Goal: Task Accomplishment & Management: Use online tool/utility

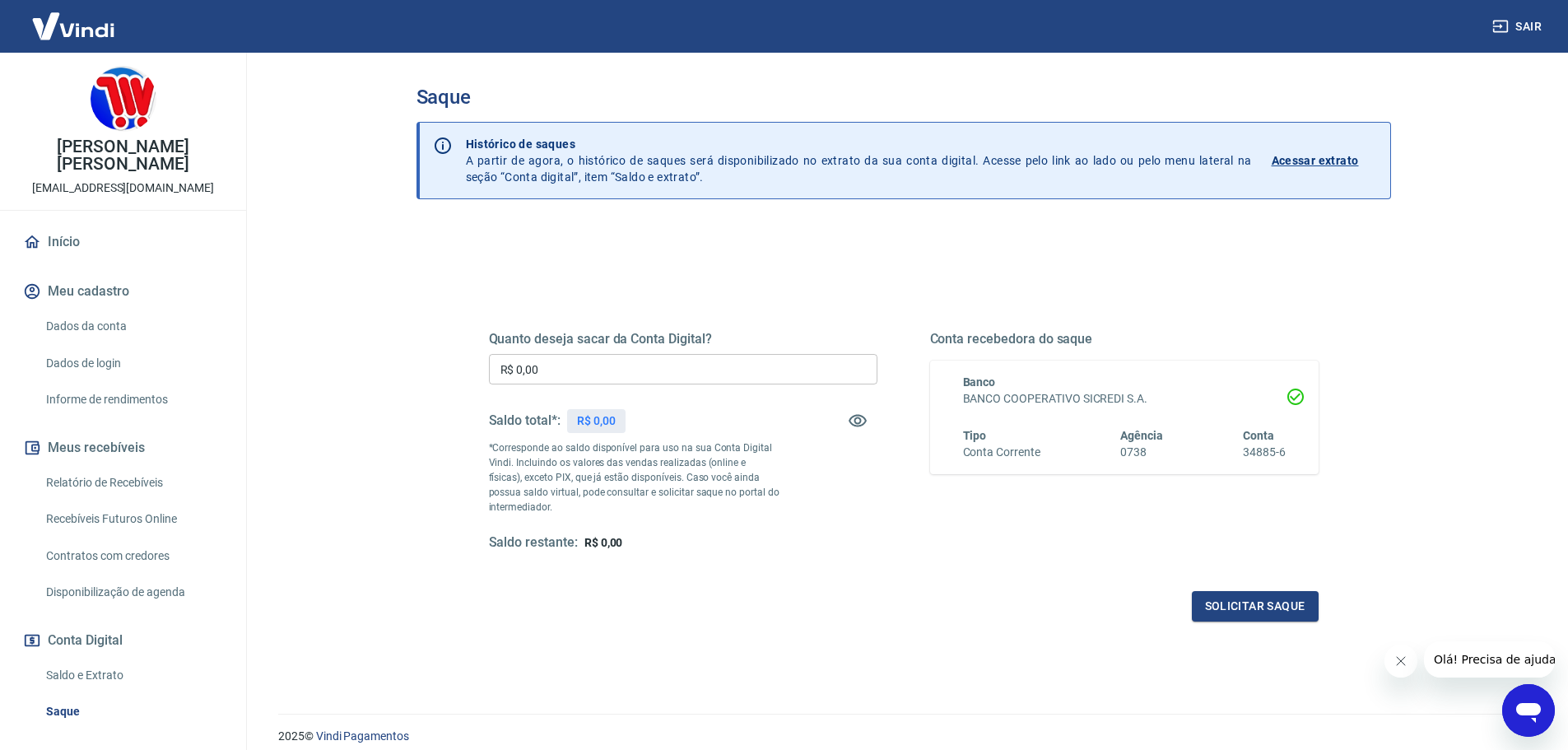
click at [819, 606] on div "Solicitar saque" at bounding box center [904, 605] width 830 height 30
